Goal: Information Seeking & Learning: Check status

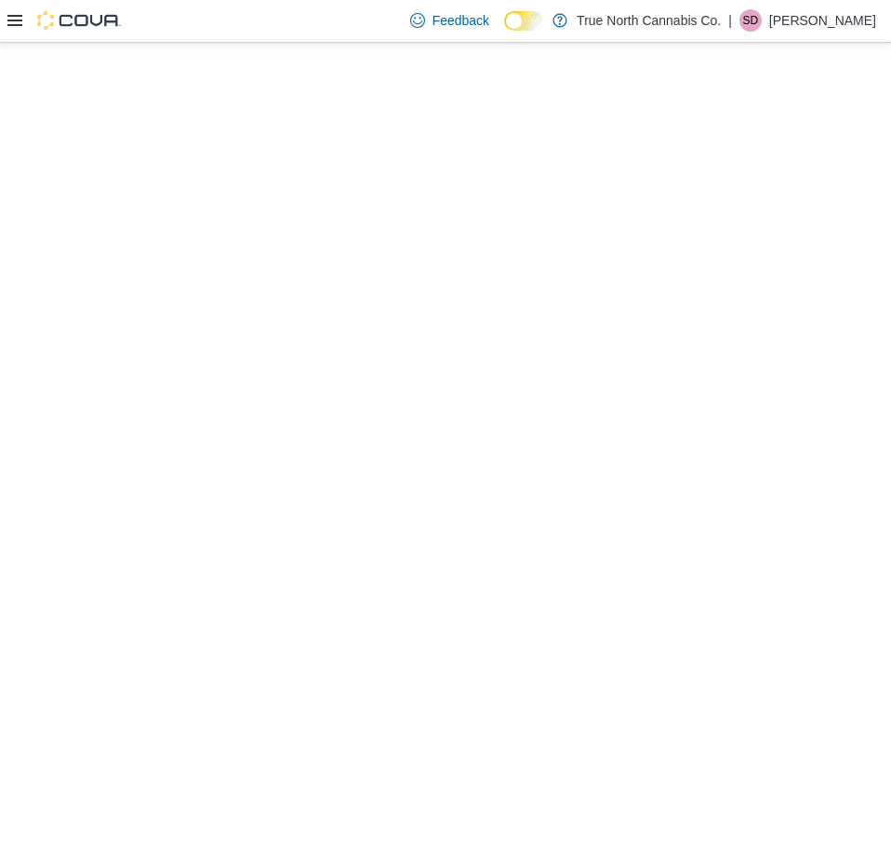
click at [14, 25] on icon at bounding box center [14, 20] width 15 height 11
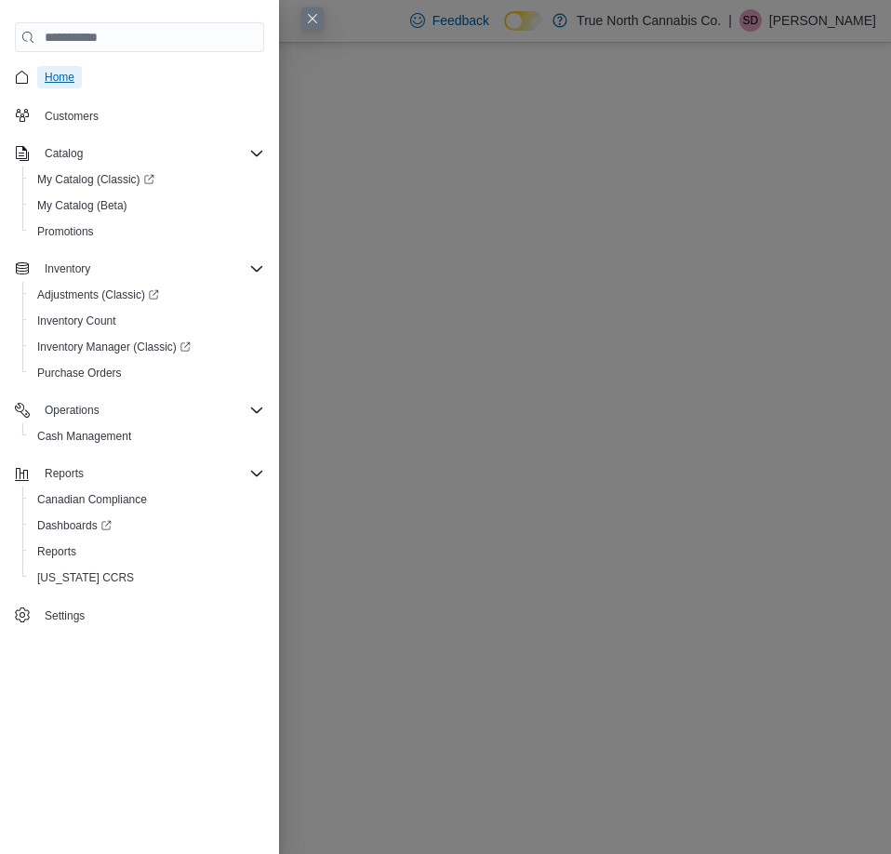
click at [63, 78] on span "Home" at bounding box center [60, 77] width 30 height 15
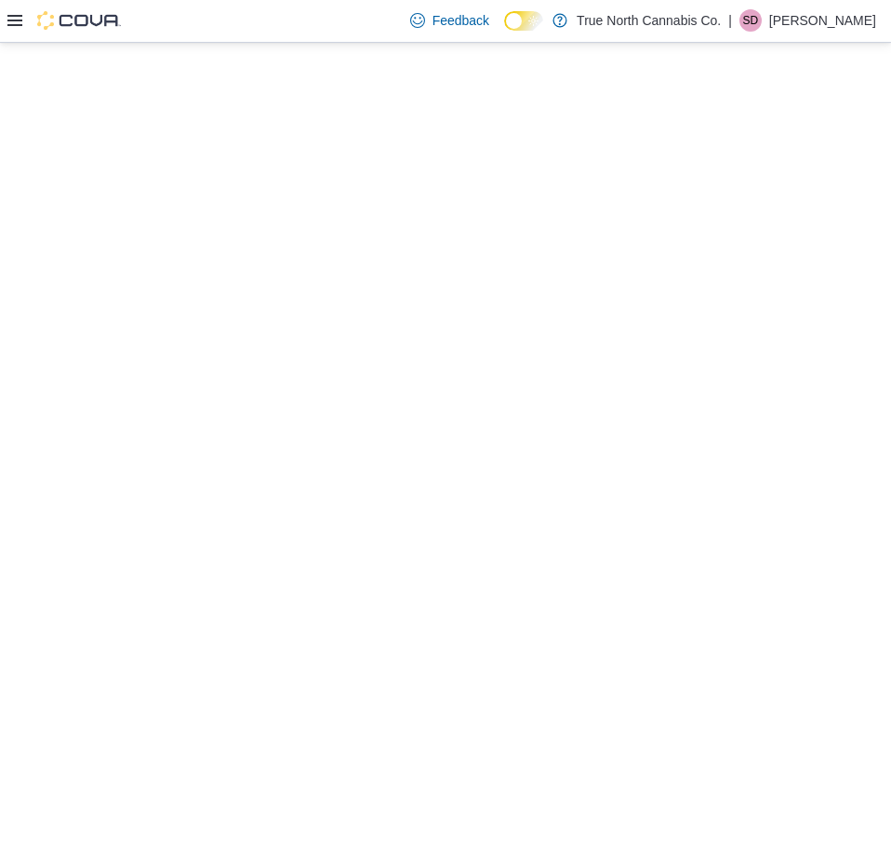
click at [63, 78] on div at bounding box center [445, 448] width 891 height 811
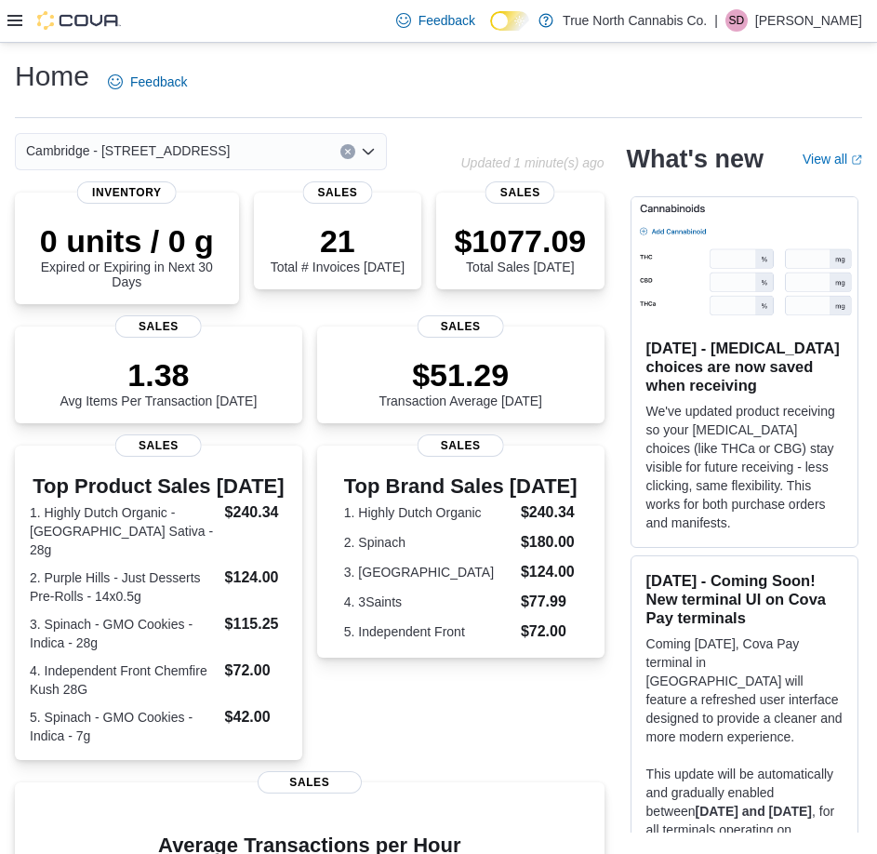
click at [341, 148] on button "Clear input" at bounding box center [348, 151] width 15 height 15
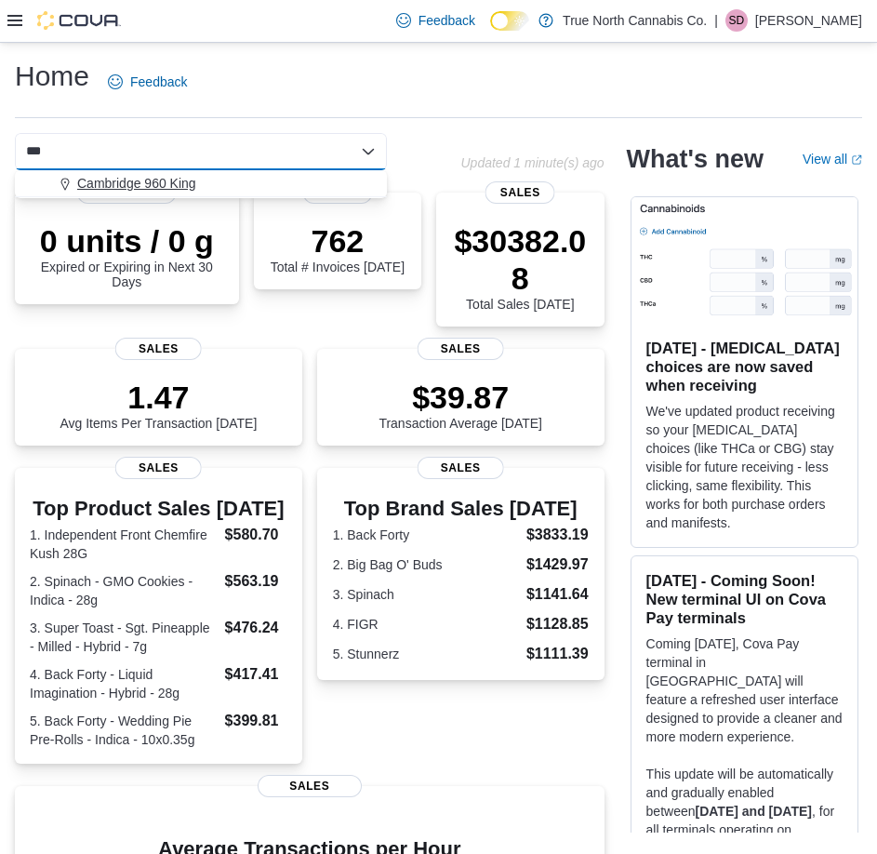
type input "***"
click at [322, 190] on div "Cambridge 960 King" at bounding box center [212, 183] width 328 height 19
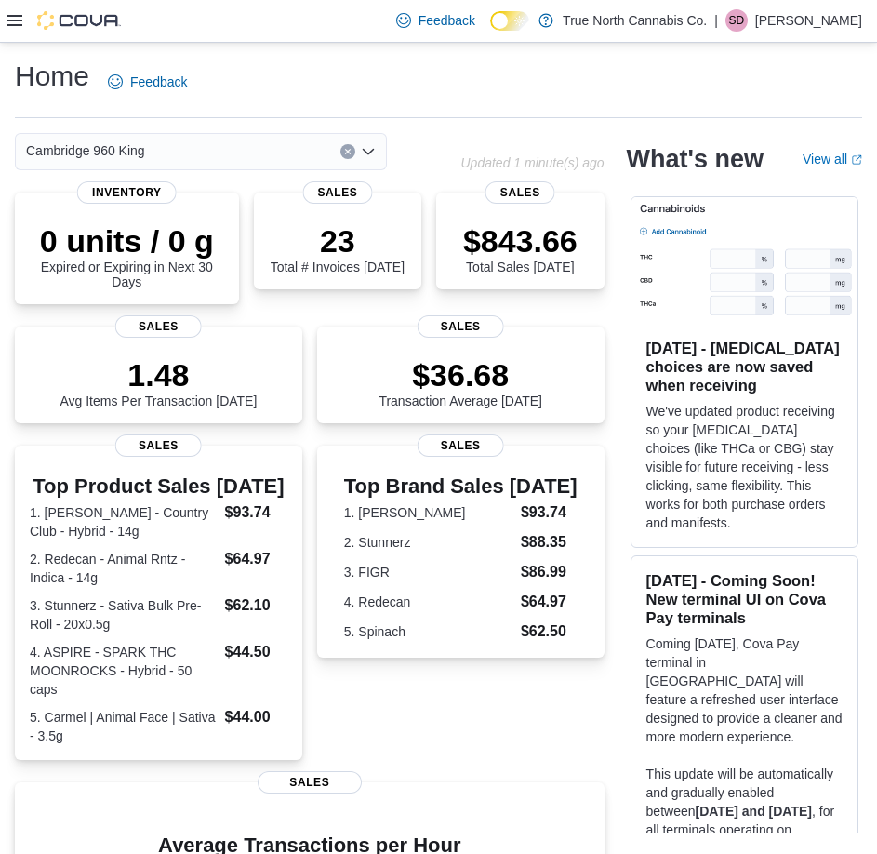
click at [489, 119] on div "Home Feedback Cambridge 960 King Combo box. Selected. Cambridge 960 King. Press…" at bounding box center [438, 608] width 877 height 1131
click at [343, 151] on button "Clear input" at bounding box center [348, 151] width 15 height 15
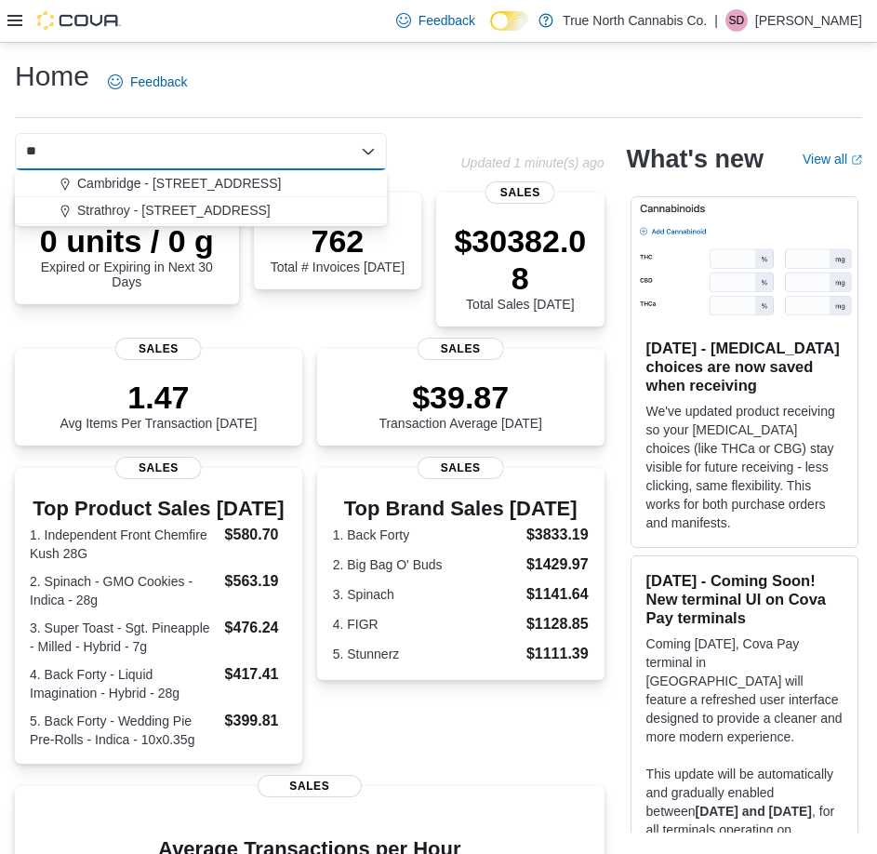
type input "**"
click at [329, 178] on div "Cambridge - 51 Main St" at bounding box center [212, 183] width 328 height 19
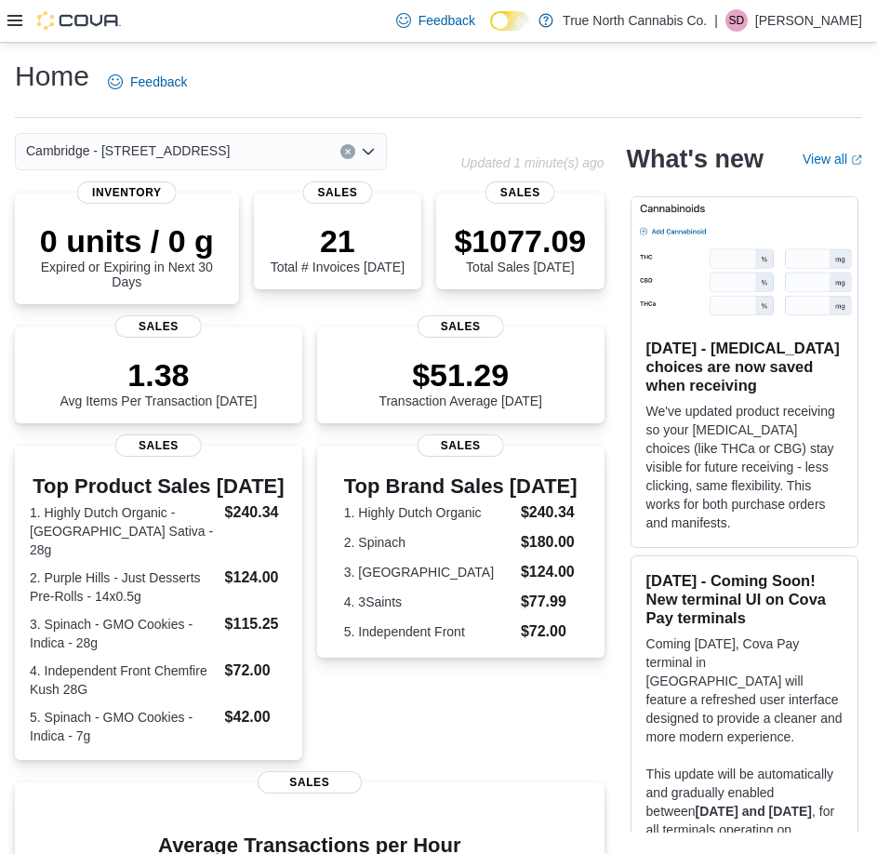
click at [466, 93] on div "Home Feedback" at bounding box center [439, 82] width 848 height 48
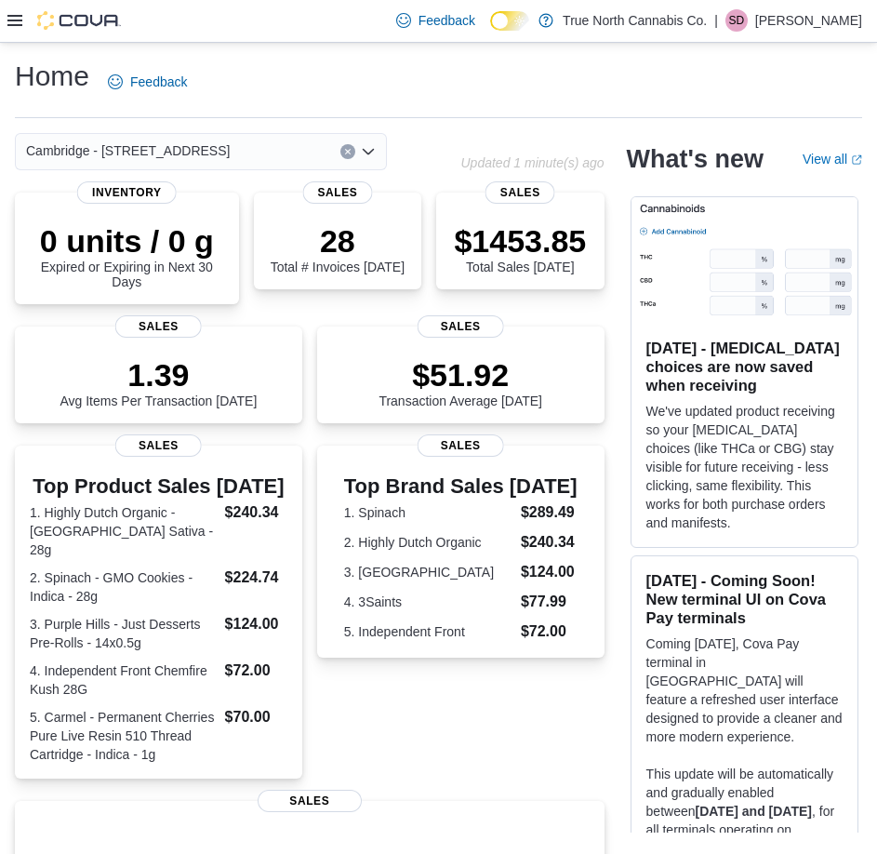
click at [541, 142] on div "Cambridge - 51 Main St Updated 1 minute(s) ago" at bounding box center [310, 151] width 590 height 37
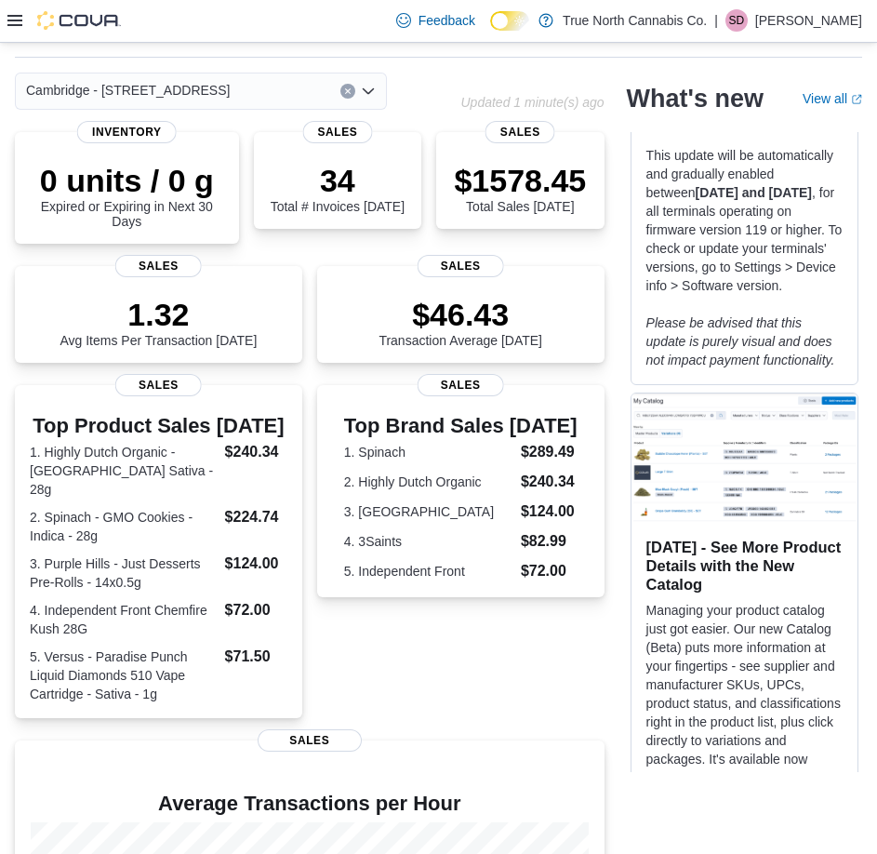
scroll to position [93, 0]
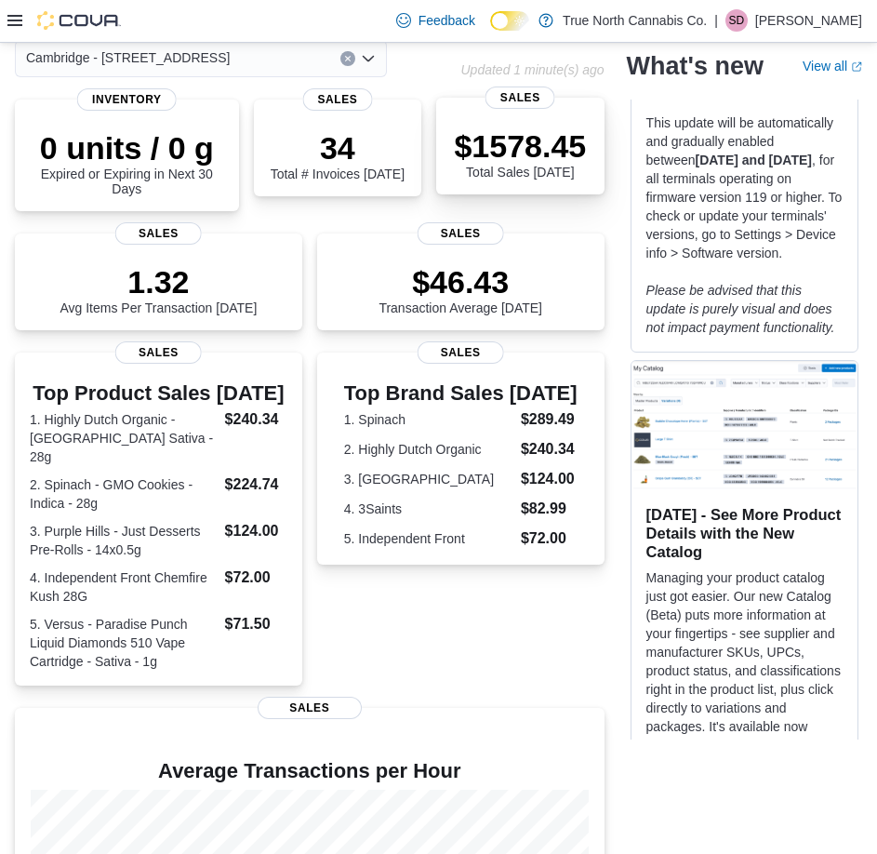
click at [492, 155] on p "$1578.45" at bounding box center [520, 145] width 132 height 37
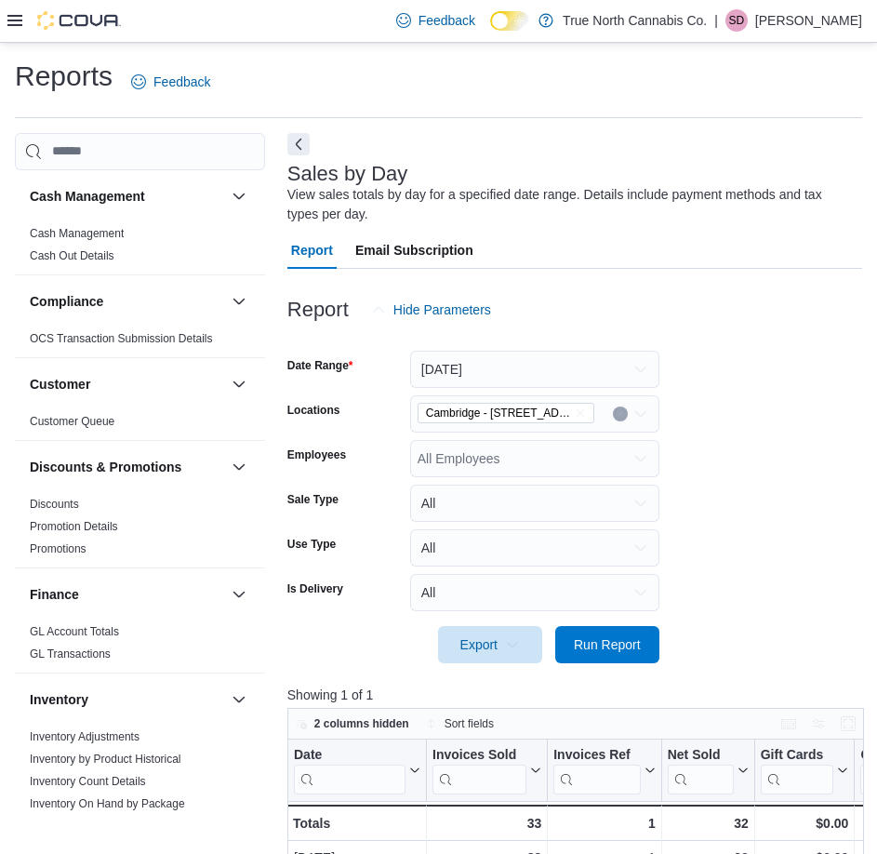
click at [11, 20] on icon at bounding box center [14, 20] width 15 height 15
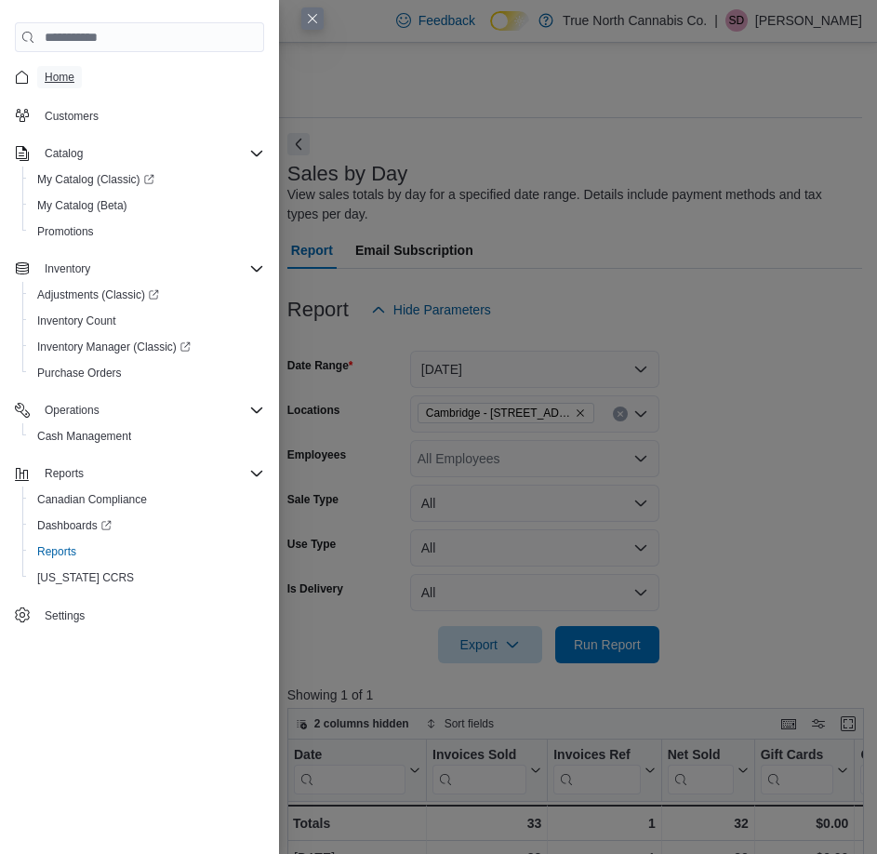
click at [74, 74] on link "Home" at bounding box center [59, 77] width 45 height 22
